Goal: Transaction & Acquisition: Purchase product/service

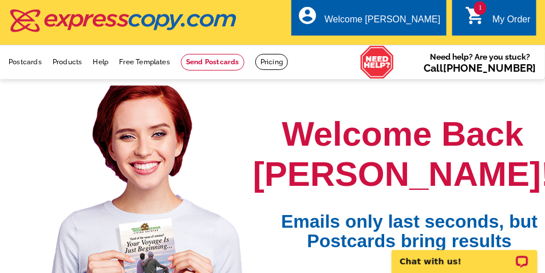
click at [488, 16] on link "1 shopping_cart My Order" at bounding box center [498, 20] width 66 height 14
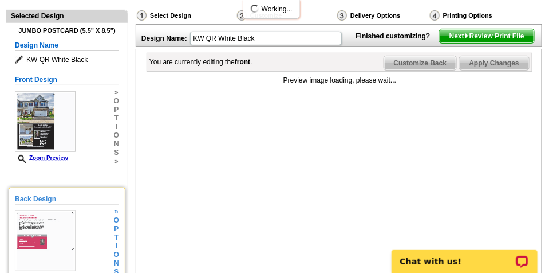
scroll to position [172, 0]
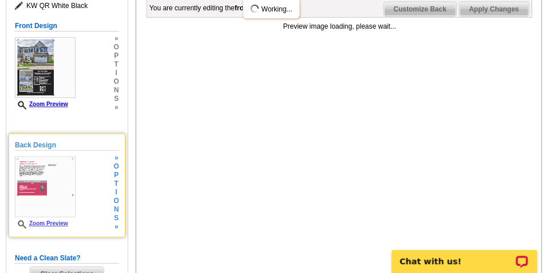
click at [56, 193] on img at bounding box center [45, 186] width 61 height 61
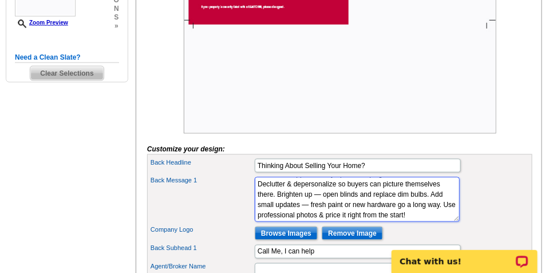
scroll to position [72, 0]
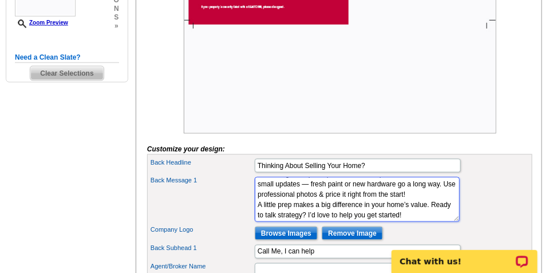
click at [293, 222] on textarea "Here are a few quick tips to make your home stand out: Boost curb appeal — tidy…" at bounding box center [357, 199] width 205 height 45
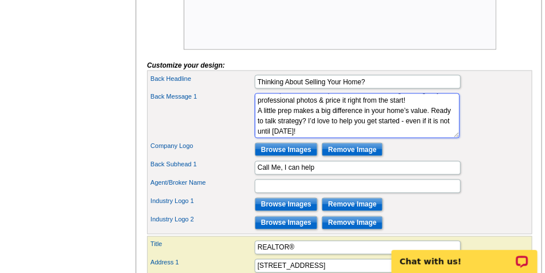
scroll to position [458, 0]
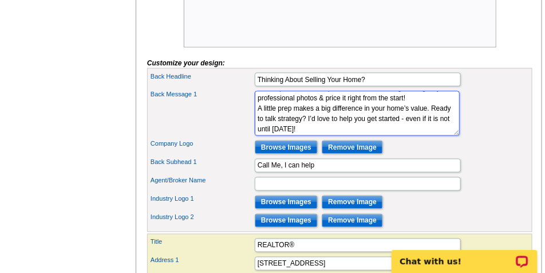
type textarea "Here are a few quick tips to make your home stand out: Boost curb appeal — tidy…"
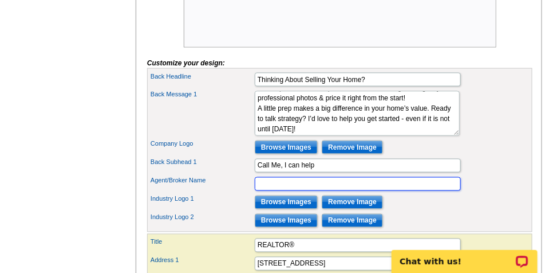
click at [281, 191] on input "Agent/Broker Name" at bounding box center [358, 184] width 206 height 14
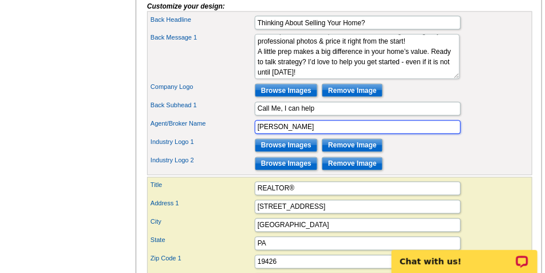
scroll to position [515, 0]
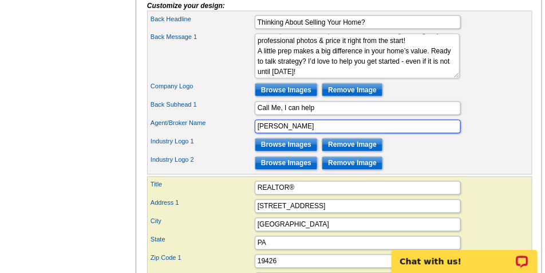
type input "Megan Correia"
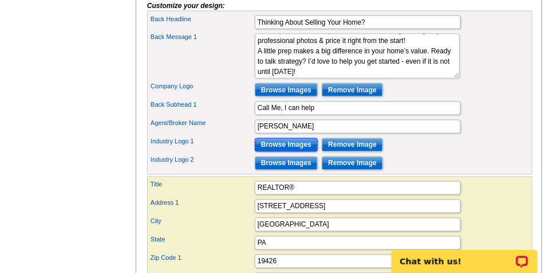
click at [291, 152] on input "Browse Images" at bounding box center [286, 145] width 63 height 14
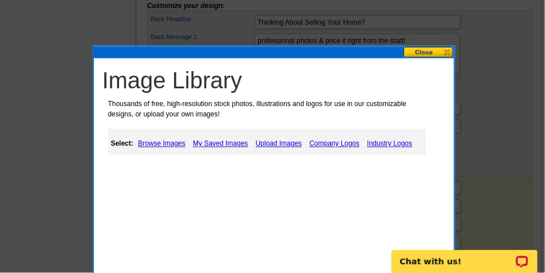
click at [388, 144] on link "Industry Logos" at bounding box center [389, 144] width 51 height 14
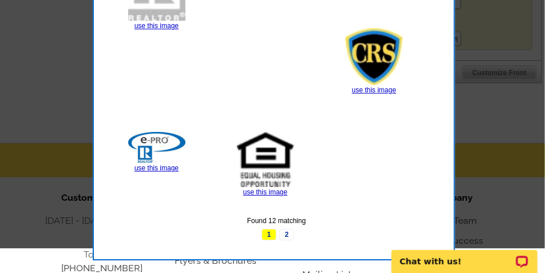
scroll to position [888, 0]
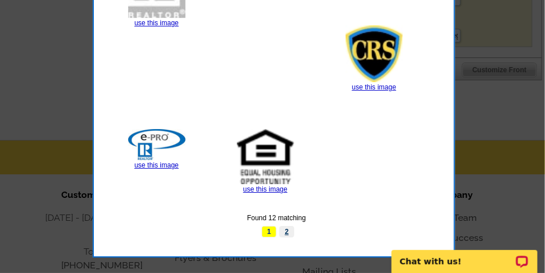
click at [287, 232] on link "2" at bounding box center [286, 231] width 15 height 11
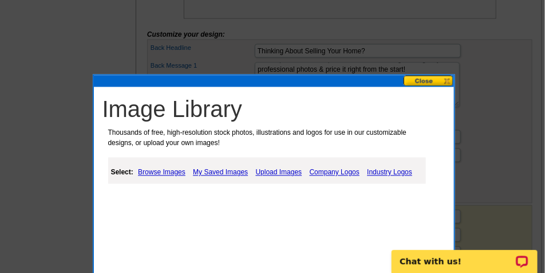
scroll to position [630, 0]
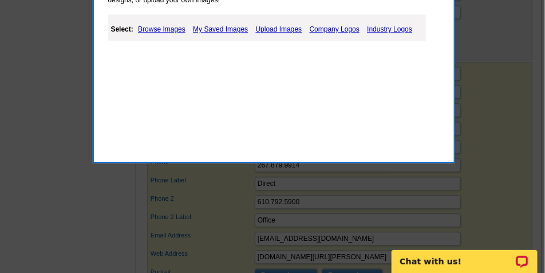
click at [391, 29] on link "Industry Logos" at bounding box center [389, 29] width 51 height 14
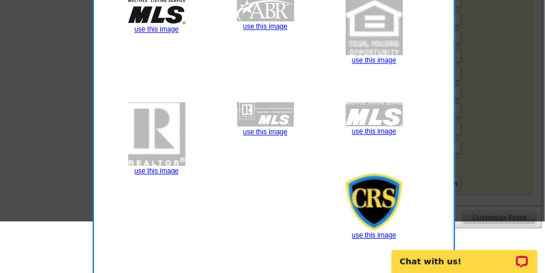
scroll to position [687, 0]
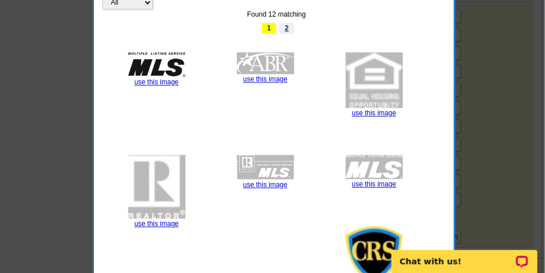
click at [287, 25] on link "2" at bounding box center [286, 27] width 15 height 11
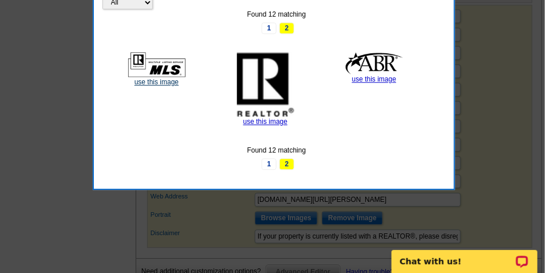
click at [155, 83] on link "use this image" at bounding box center [157, 82] width 44 height 8
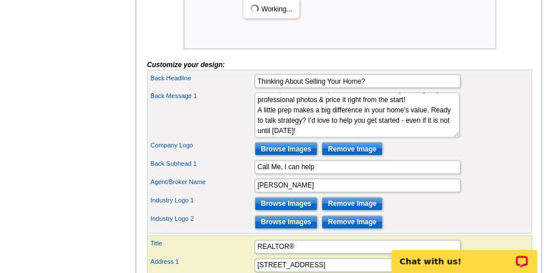
scroll to position [515, 0]
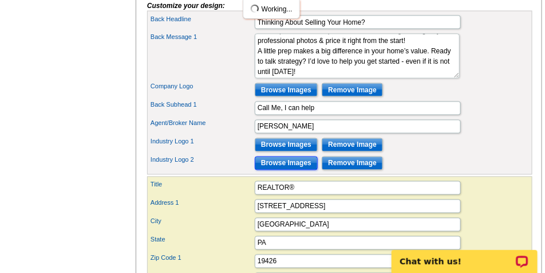
click at [300, 170] on input "Browse Images" at bounding box center [286, 163] width 63 height 14
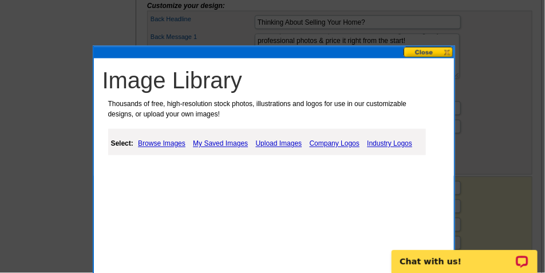
click at [334, 144] on link "Company Logos" at bounding box center [335, 144] width 56 height 14
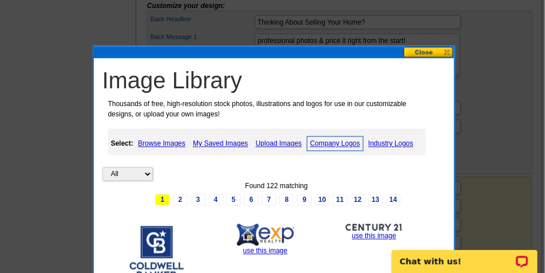
scroll to position [573, 0]
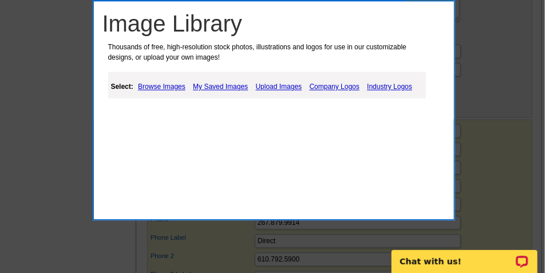
click at [337, 87] on link "Company Logos" at bounding box center [335, 87] width 56 height 14
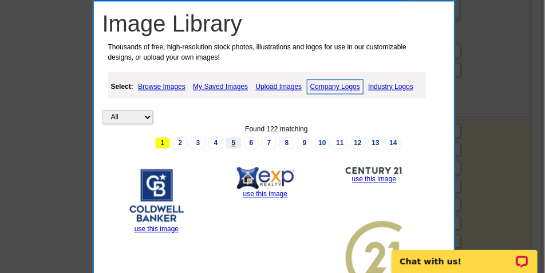
click at [233, 143] on link "5" at bounding box center [233, 142] width 15 height 11
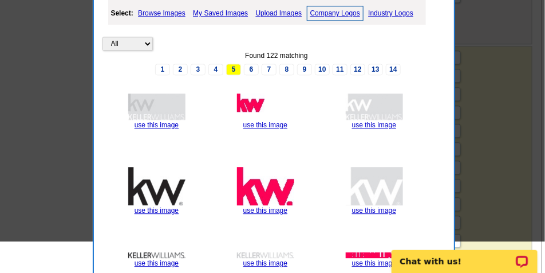
scroll to position [659, 0]
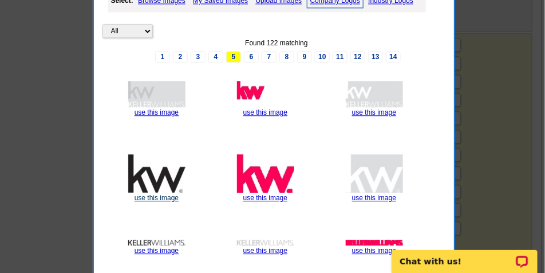
click at [169, 196] on link "use this image" at bounding box center [157, 198] width 44 height 8
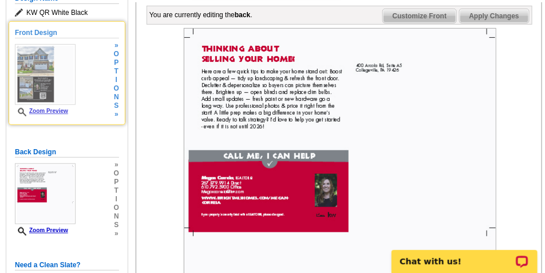
scroll to position [86, 0]
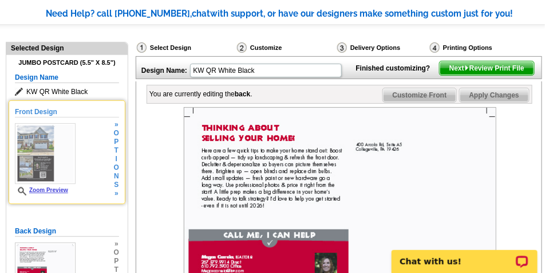
click at [65, 160] on img at bounding box center [45, 153] width 61 height 61
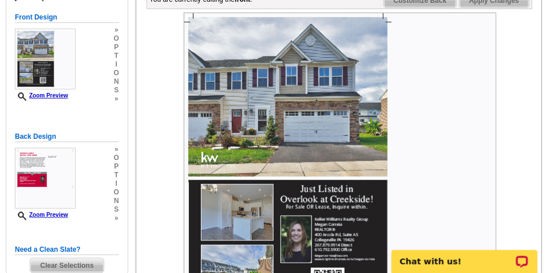
scroll to position [115, 0]
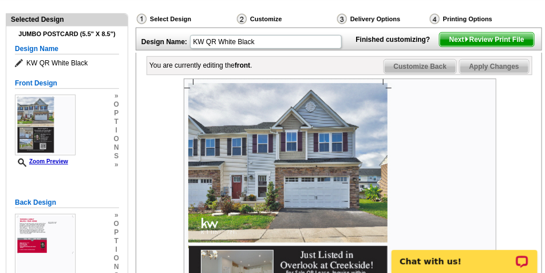
click at [484, 46] on span "Next Review Print File" at bounding box center [487, 40] width 94 height 14
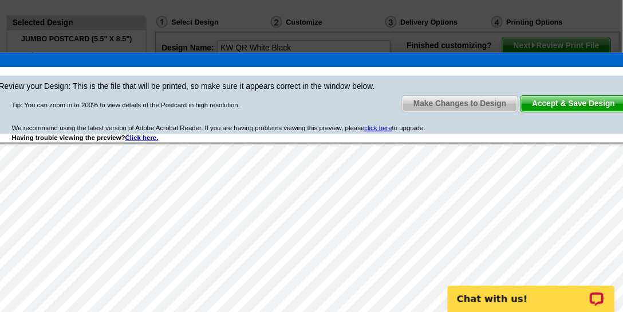
scroll to position [0, 0]
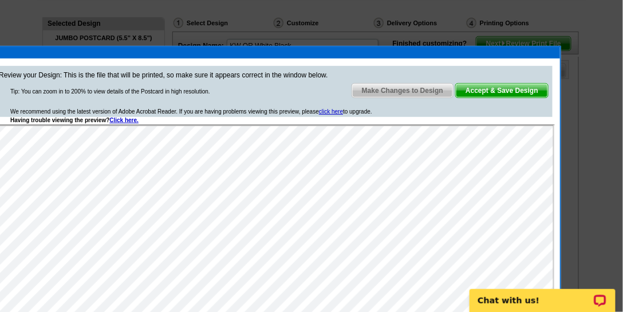
drag, startPoint x: 533, startPoint y: 0, endPoint x: 468, endPoint y: 40, distance: 76.1
click at [468, 40] on div at bounding box center [311, 98] width 623 height 426
click at [499, 87] on span "Accept & Save Design" at bounding box center [502, 91] width 92 height 14
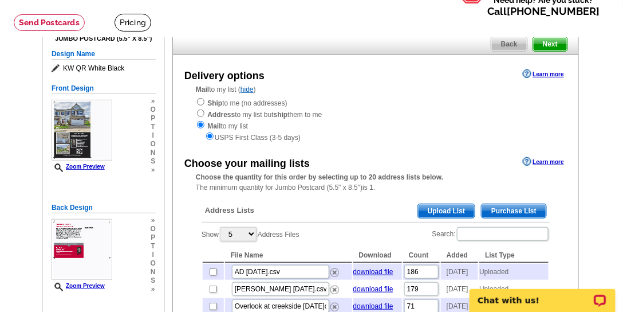
scroll to position [131, 0]
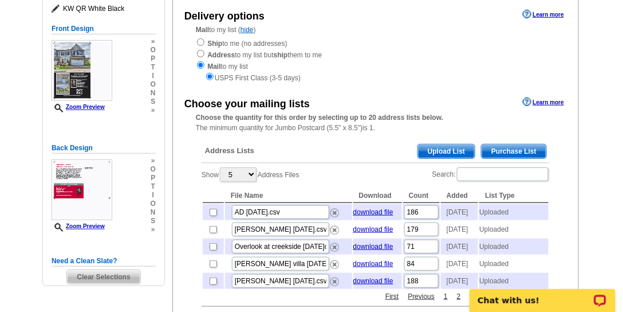
click at [444, 150] on span "Upload List" at bounding box center [446, 151] width 57 height 14
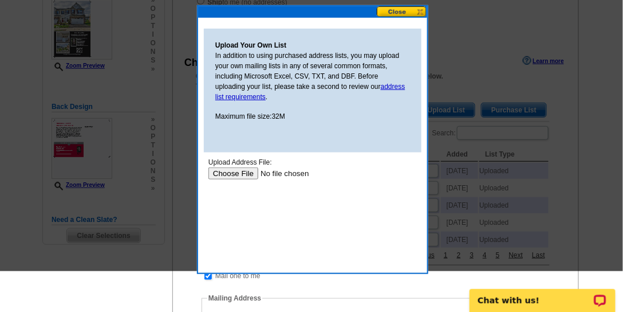
scroll to position [294, 0]
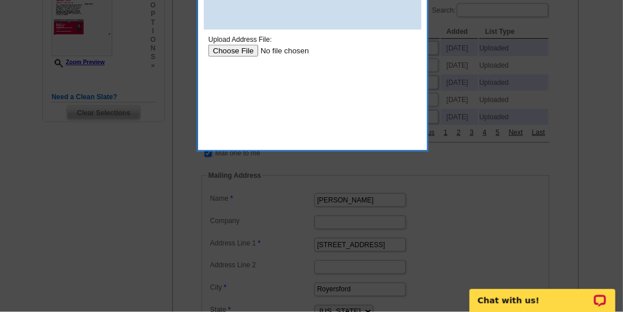
click at [222, 53] on input "file" at bounding box center [280, 50] width 145 height 12
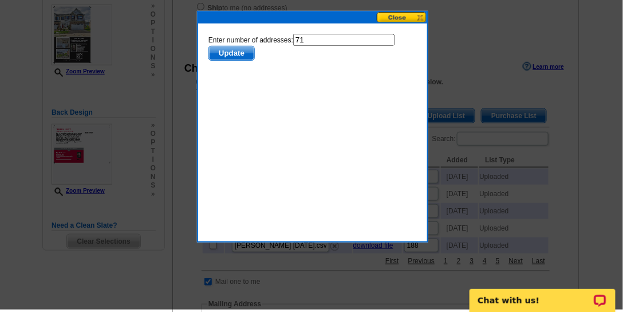
scroll to position [163, 0]
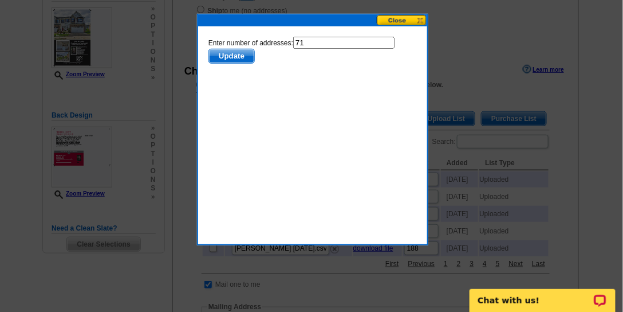
click at [320, 45] on input "71" at bounding box center [343, 42] width 101 height 12
type input "70"
click at [232, 56] on span "Update" at bounding box center [230, 56] width 45 height 14
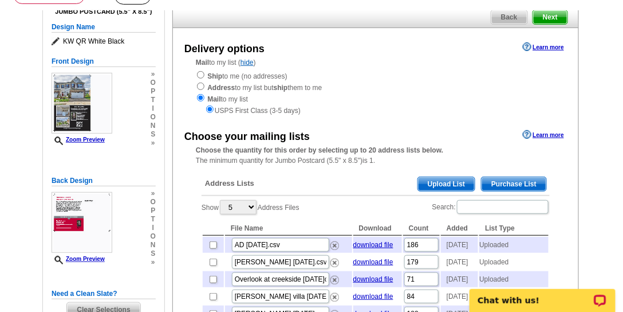
scroll to position [229, 0]
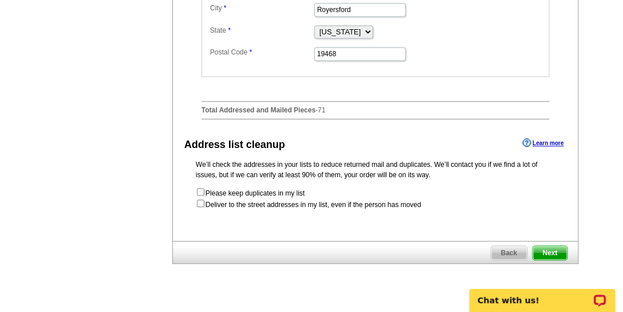
scroll to position [589, 0]
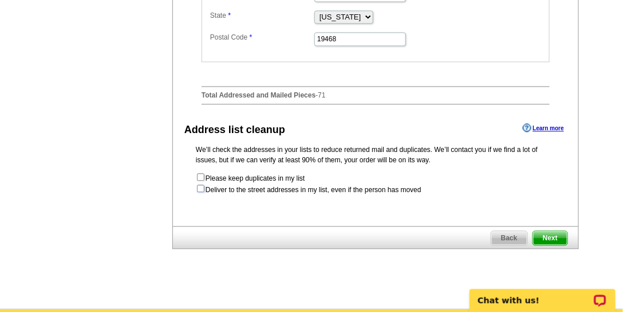
click at [202, 192] on input "checkbox" at bounding box center [200, 187] width 7 height 7
checkbox input "true"
radio input "true"
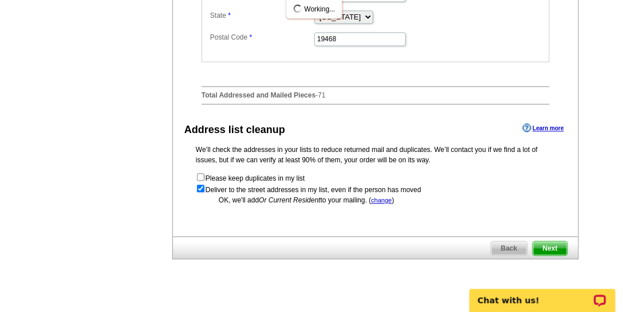
scroll to position [0, 0]
click at [568, 259] on div "Back Next" at bounding box center [375, 247] width 407 height 23
click at [557, 255] on span "Next" at bounding box center [550, 248] width 34 height 14
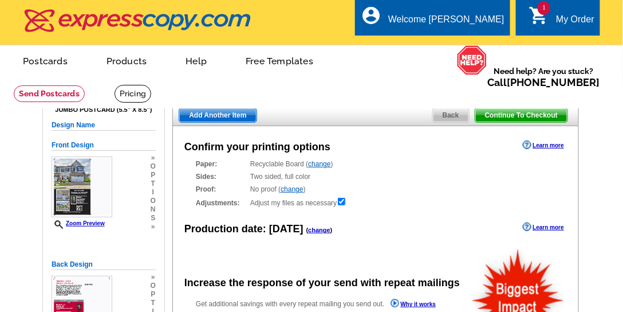
radio input "false"
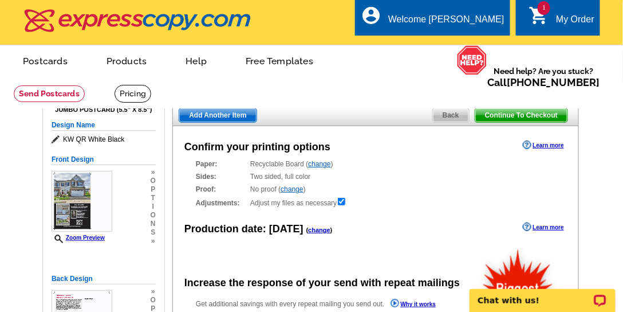
scroll to position [131, 0]
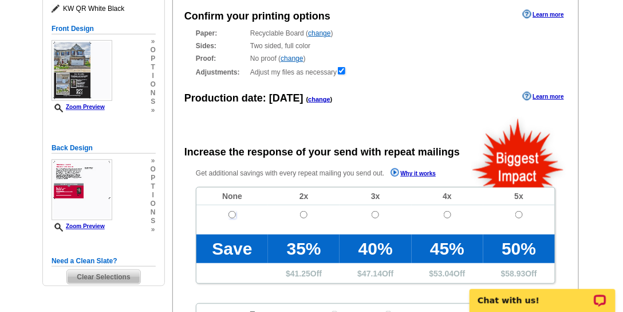
click at [232, 213] on input "radio" at bounding box center [231, 214] width 7 height 7
radio input "true"
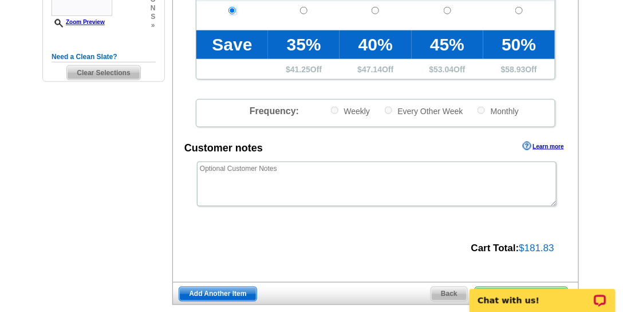
scroll to position [425, 0]
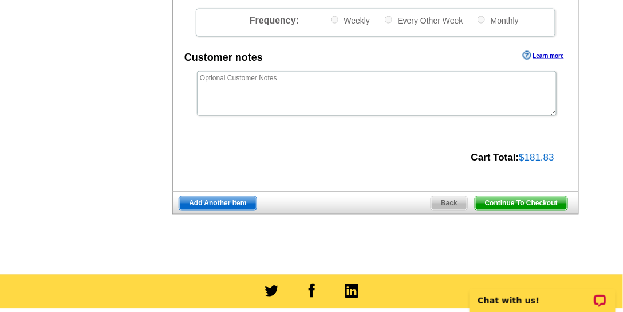
click at [511, 200] on span "Continue To Checkout" at bounding box center [521, 203] width 92 height 14
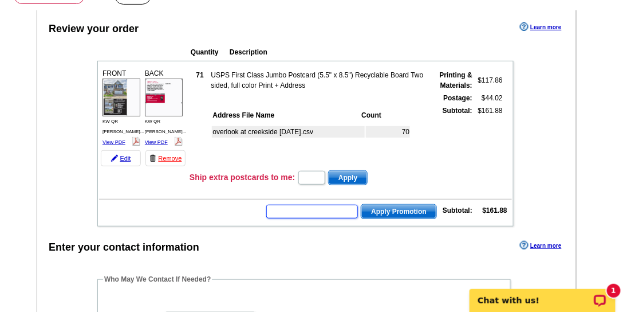
click at [347, 209] on input "text" at bounding box center [312, 211] width 92 height 14
type input "GROW1025"
click at [402, 207] on span "Apply Promotion" at bounding box center [398, 211] width 75 height 14
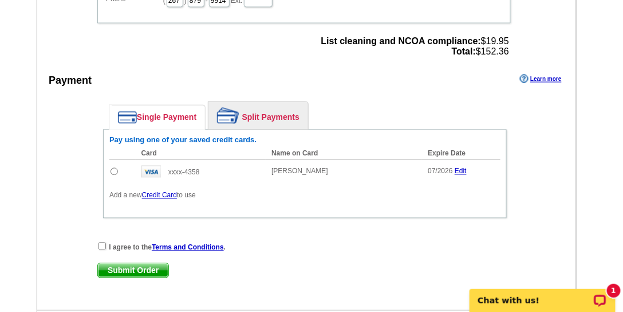
scroll to position [505, 0]
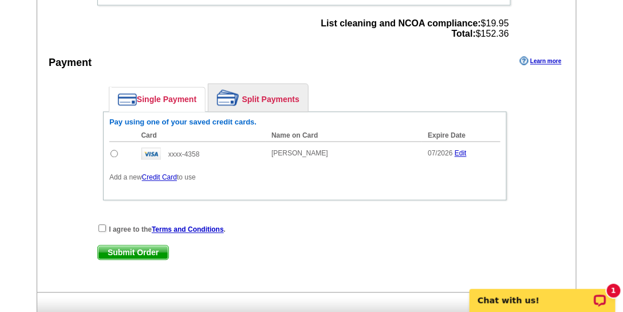
click at [114, 150] on input "radio" at bounding box center [114, 153] width 7 height 7
radio input "true"
click at [104, 224] on input "checkbox" at bounding box center [101, 227] width 7 height 7
checkbox input "true"
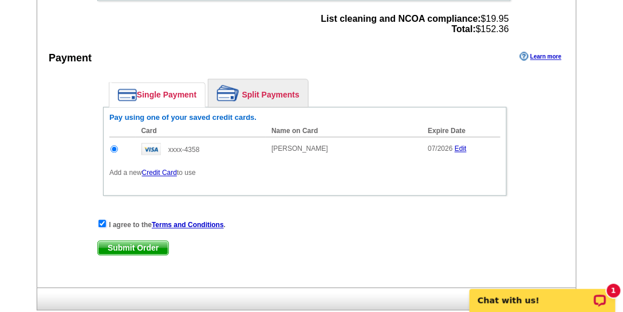
scroll to position [511, 0]
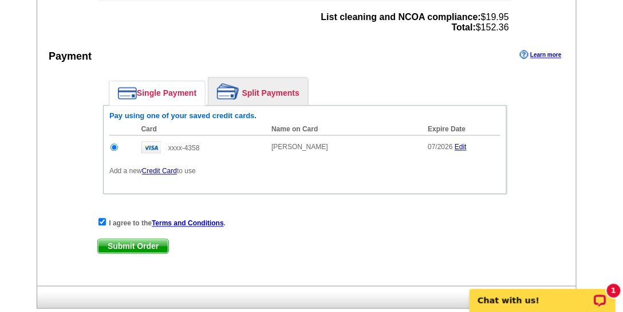
click at [147, 240] on span "Submit Order" at bounding box center [133, 246] width 70 height 14
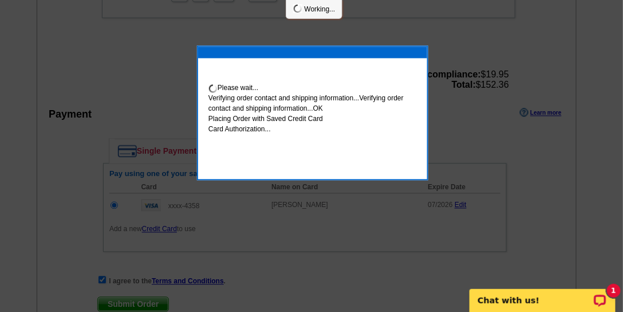
scroll to position [569, 0]
